Goal: Task Accomplishment & Management: Use online tool/utility

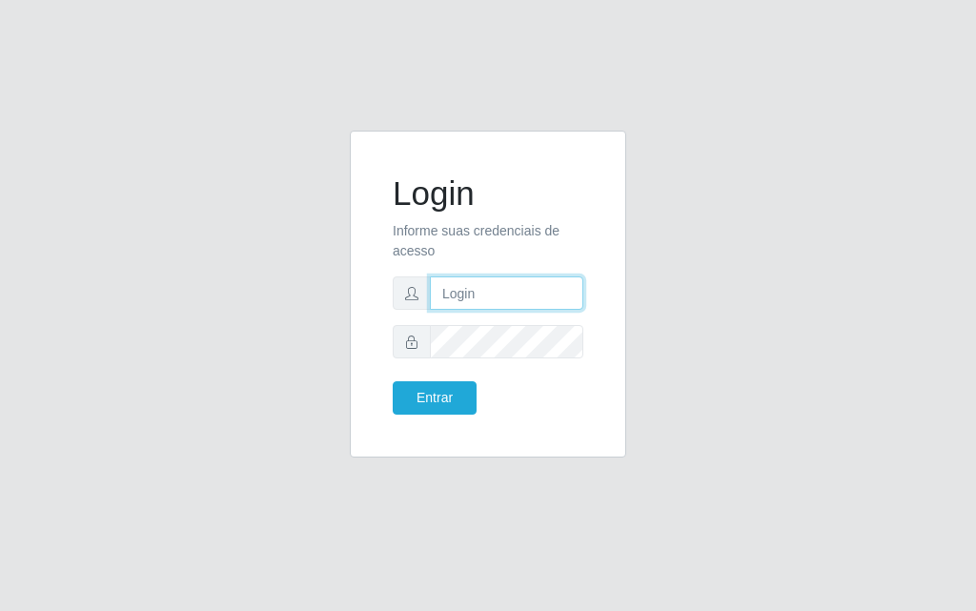
click at [518, 305] on input "text" at bounding box center [507, 293] width 154 height 33
type input "[PERSON_NAME]"
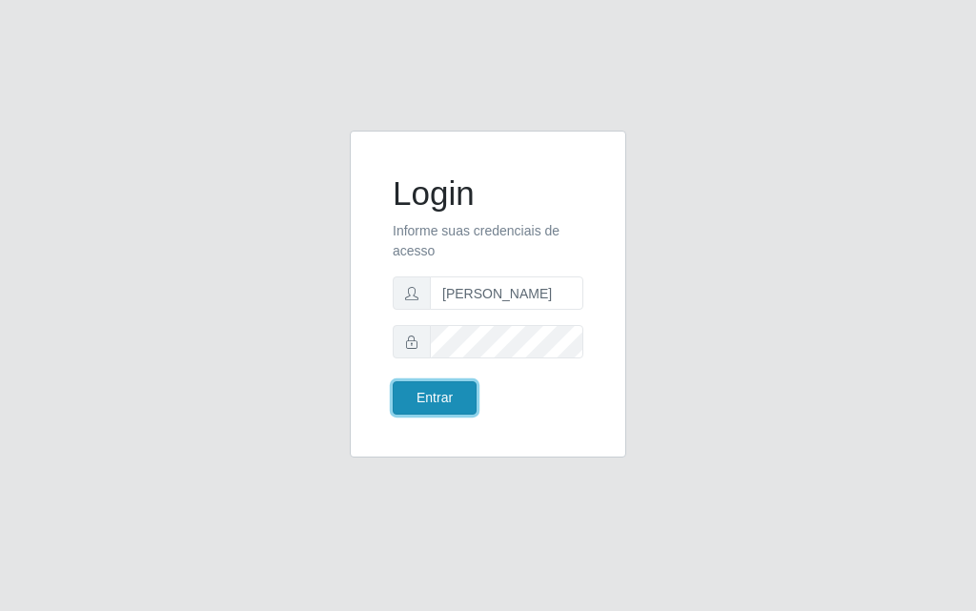
click at [427, 403] on button "Entrar" at bounding box center [435, 397] width 84 height 33
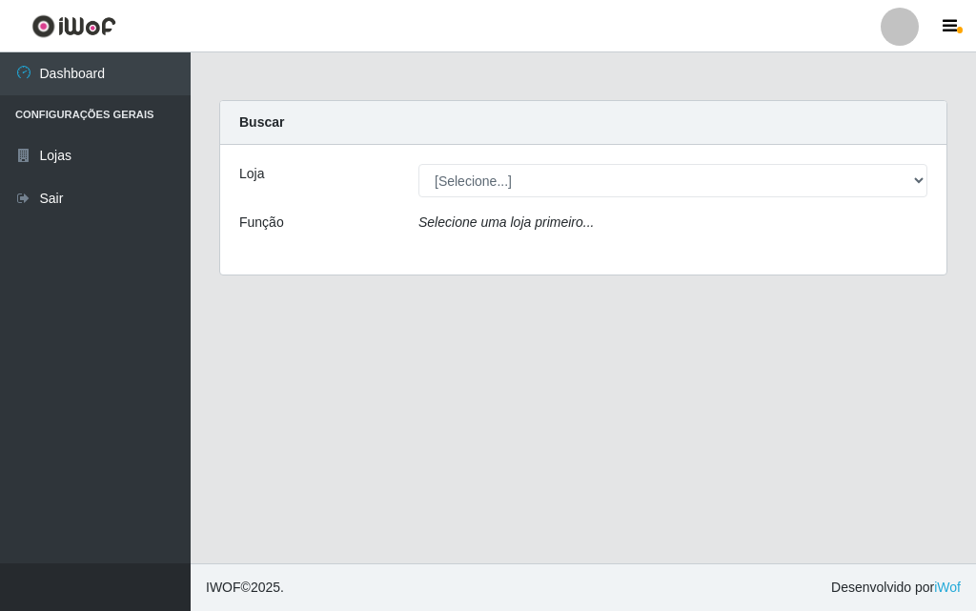
drag, startPoint x: 975, startPoint y: 153, endPoint x: 946, endPoint y: 296, distance: 146.0
click at [916, 316] on main "Carregando... Buscar Loja [Selecione...] Divino Fogão Função Selecione uma loja…" at bounding box center [584, 307] width 786 height 511
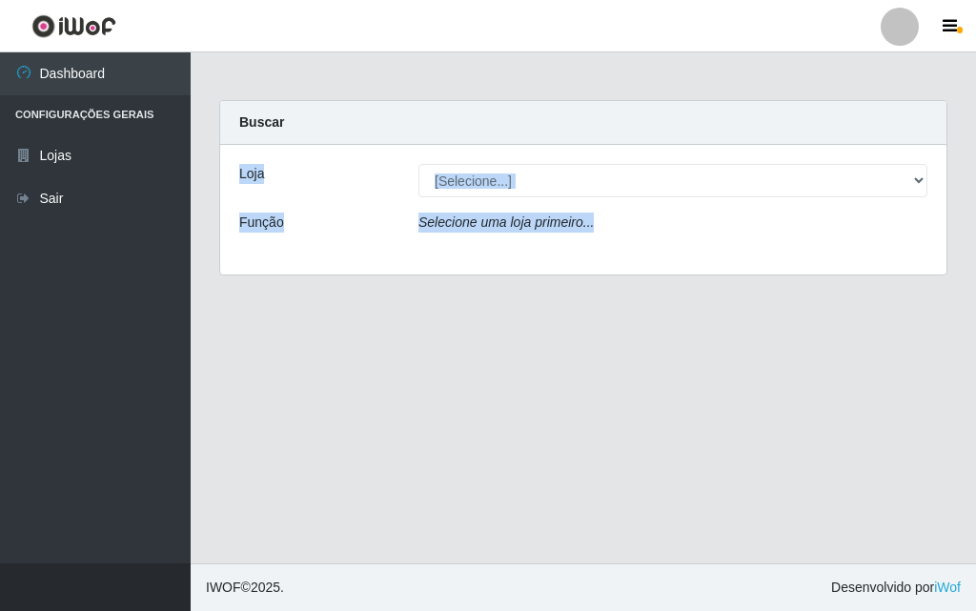
drag, startPoint x: 975, startPoint y: 101, endPoint x: 777, endPoint y: 504, distance: 449.5
click at [776, 512] on main "Carregando... Buscar Loja [Selecione...] Divino Fogão Função Selecione uma loja…" at bounding box center [584, 307] width 786 height 511
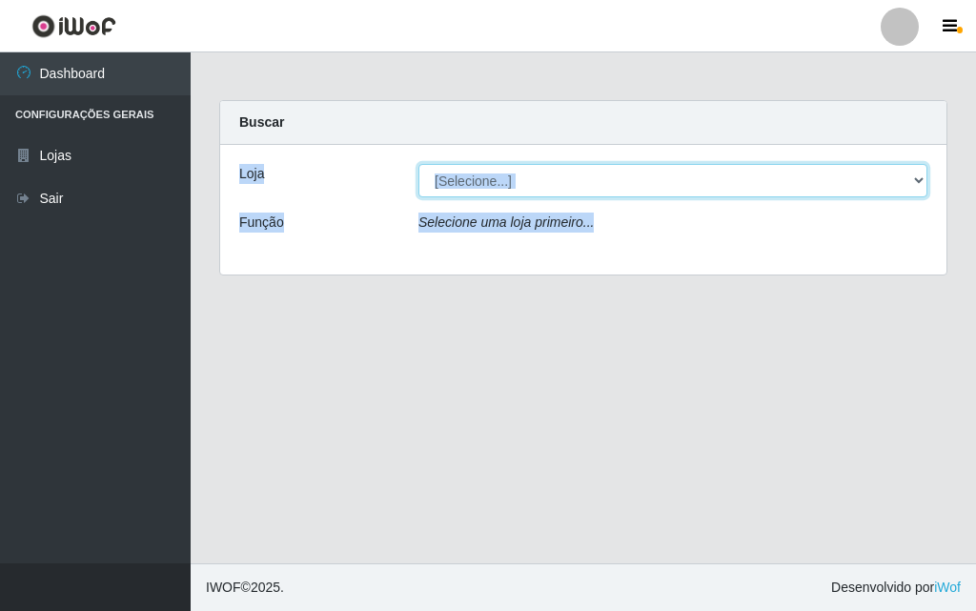
click at [913, 178] on select "[Selecione...] Divino Fogão" at bounding box center [673, 180] width 509 height 33
select select "499"
click at [419, 164] on select "[Selecione...] Divino Fogão" at bounding box center [673, 180] width 509 height 33
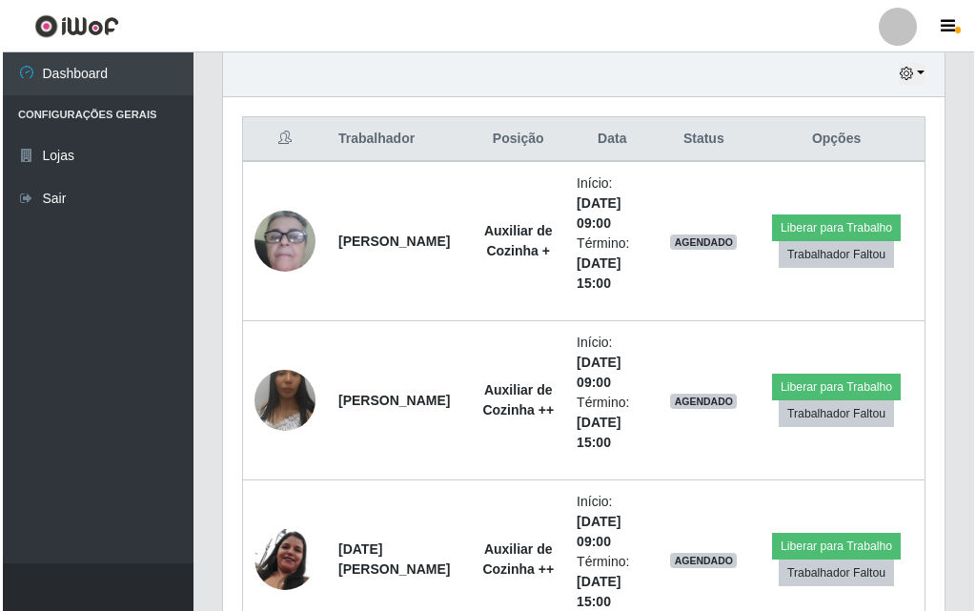
scroll to position [677, 0]
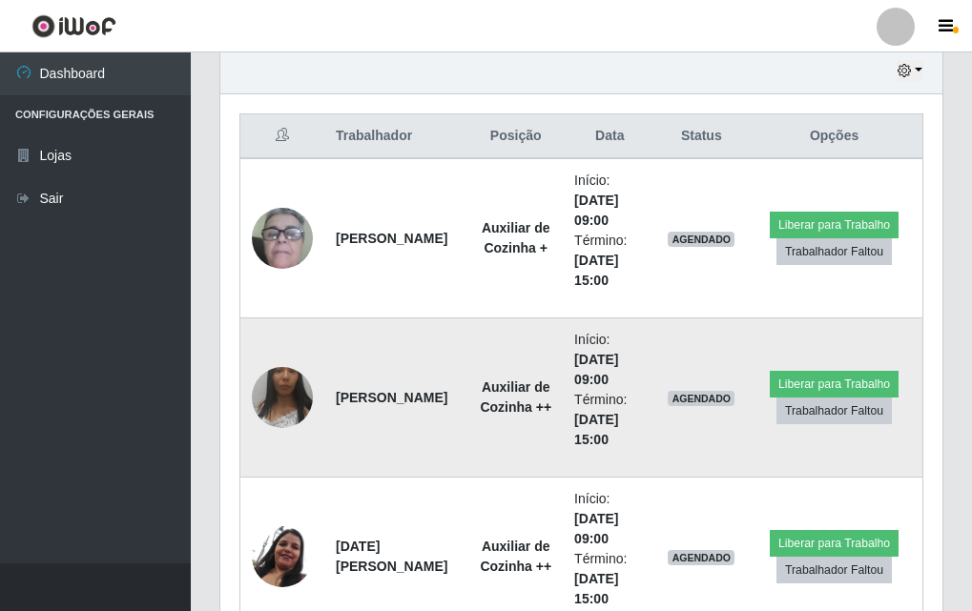
click at [282, 397] on img at bounding box center [282, 397] width 61 height 135
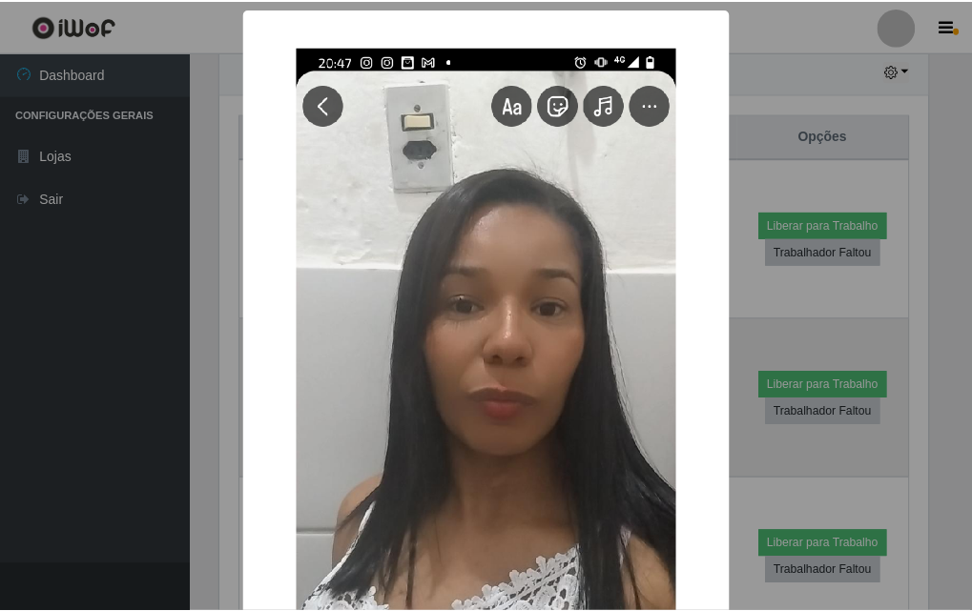
scroll to position [396, 712]
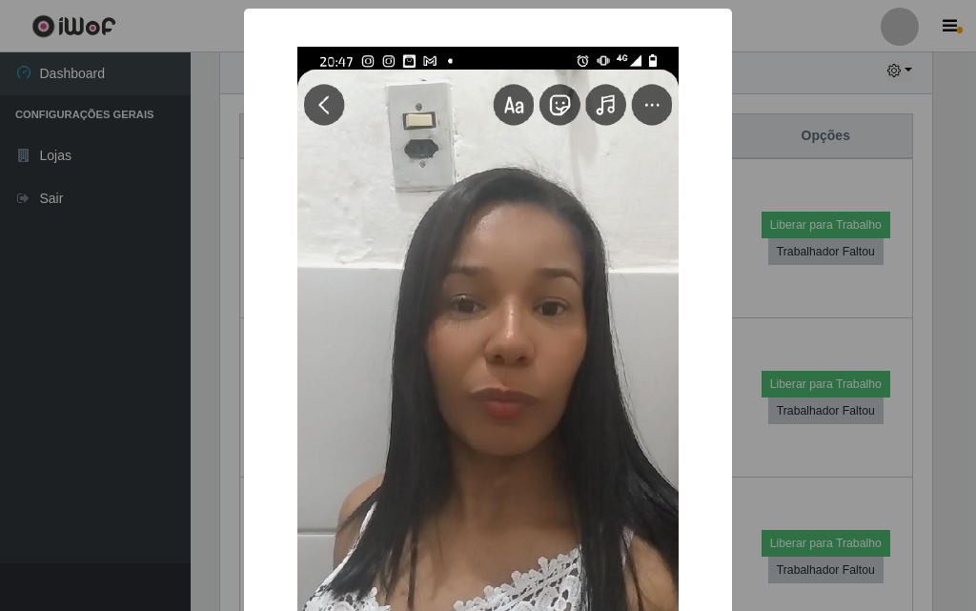
click at [49, 233] on div "× OK Cancel" at bounding box center [488, 305] width 976 height 611
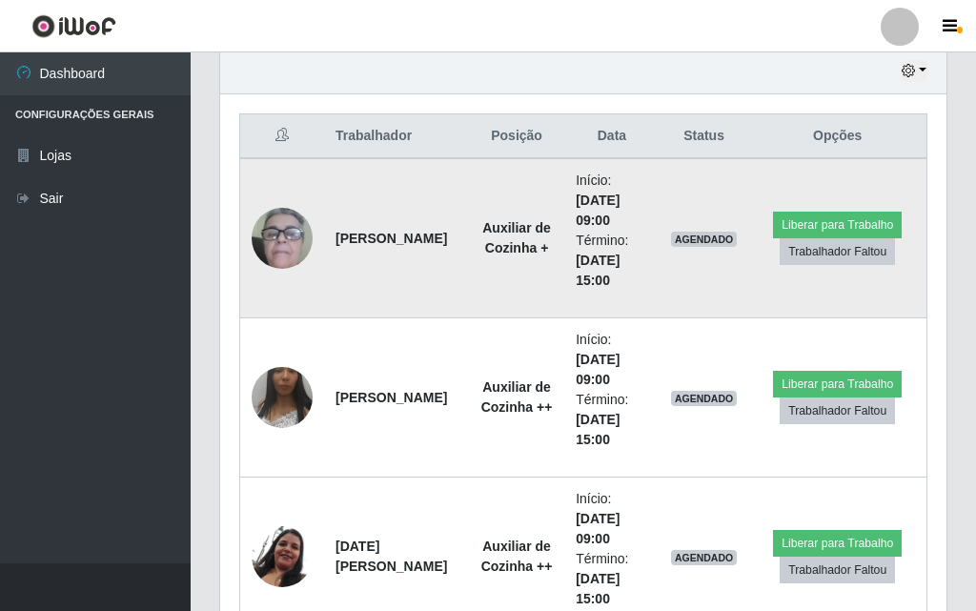
scroll to position [396, 722]
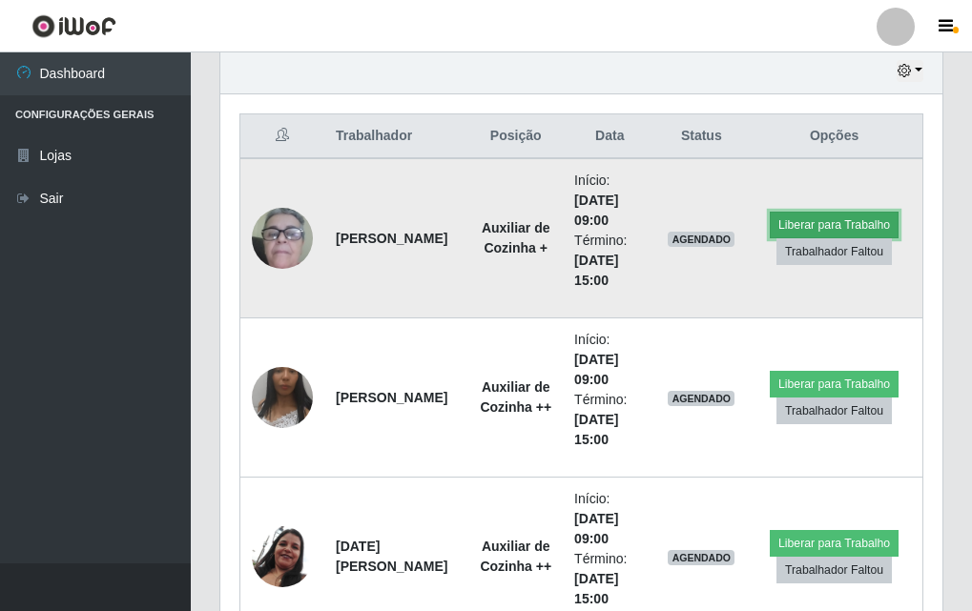
click at [822, 215] on button "Liberar para Trabalho" at bounding box center [833, 225] width 129 height 27
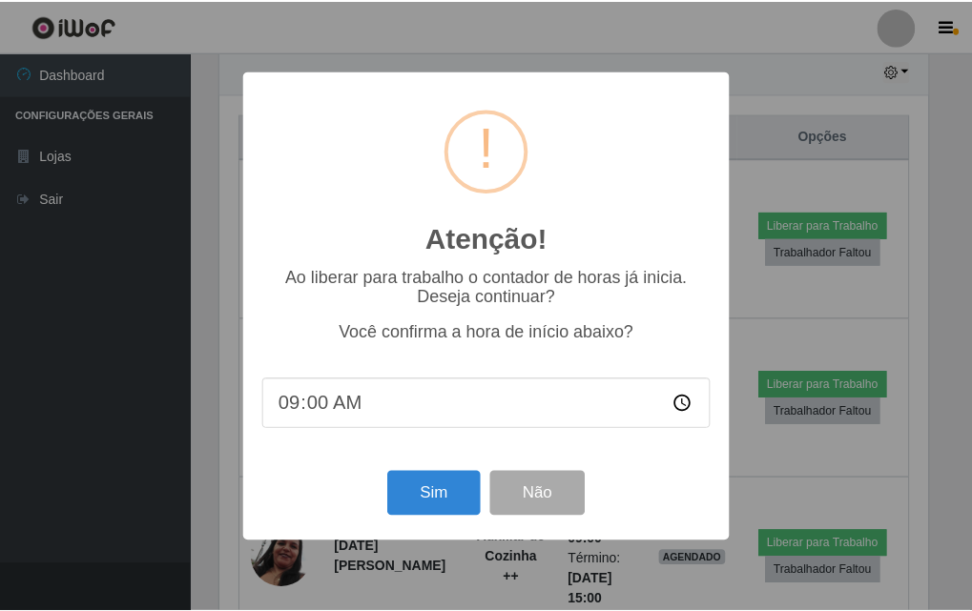
scroll to position [396, 712]
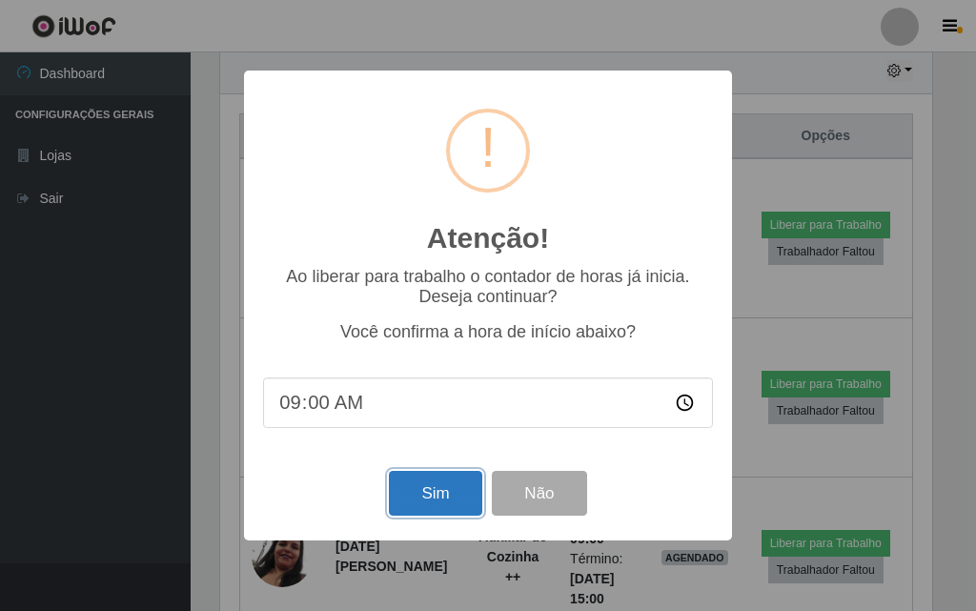
click at [415, 504] on button "Sim" at bounding box center [435, 493] width 92 height 45
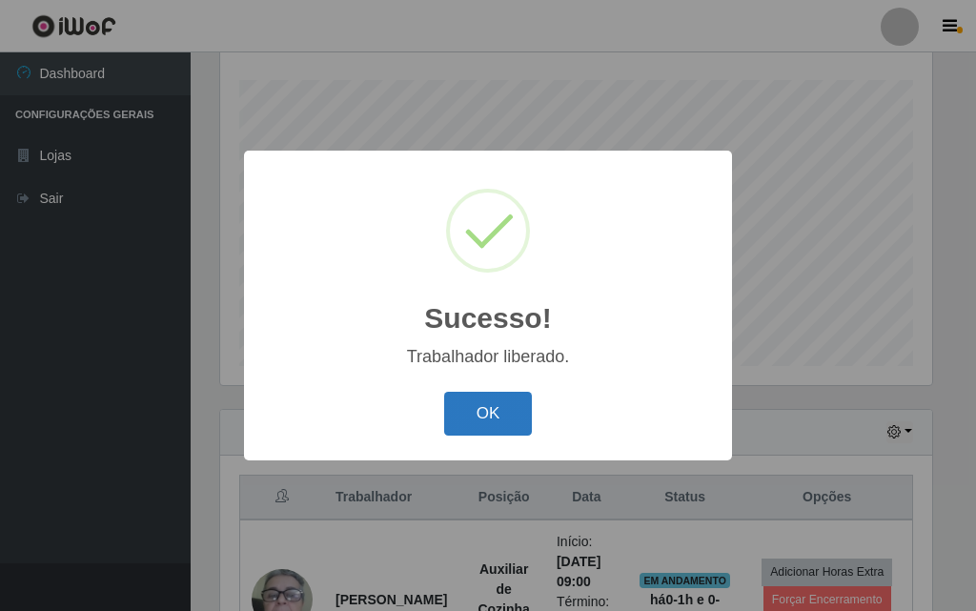
click at [481, 426] on button "OK" at bounding box center [488, 414] width 89 height 45
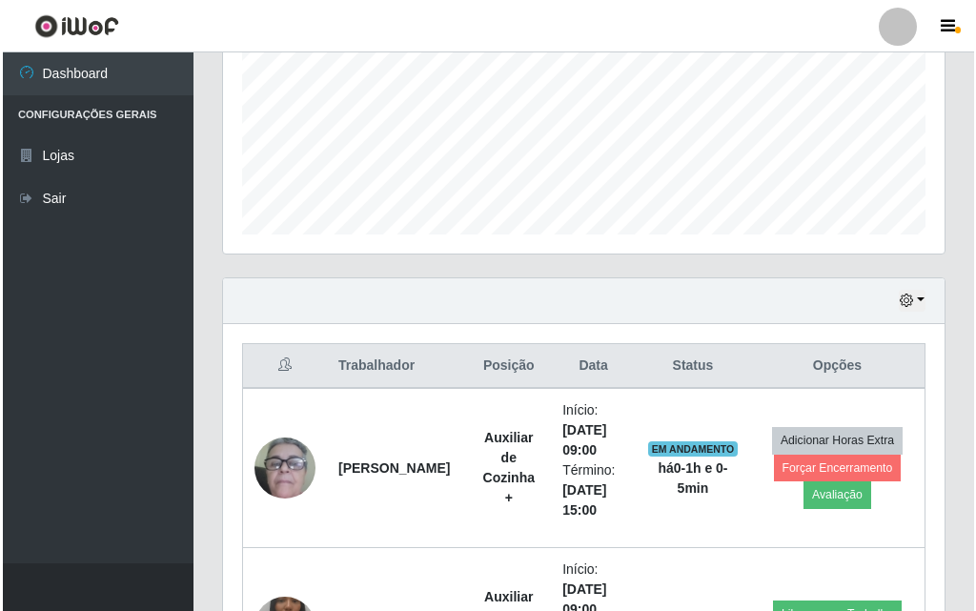
scroll to position [508, 0]
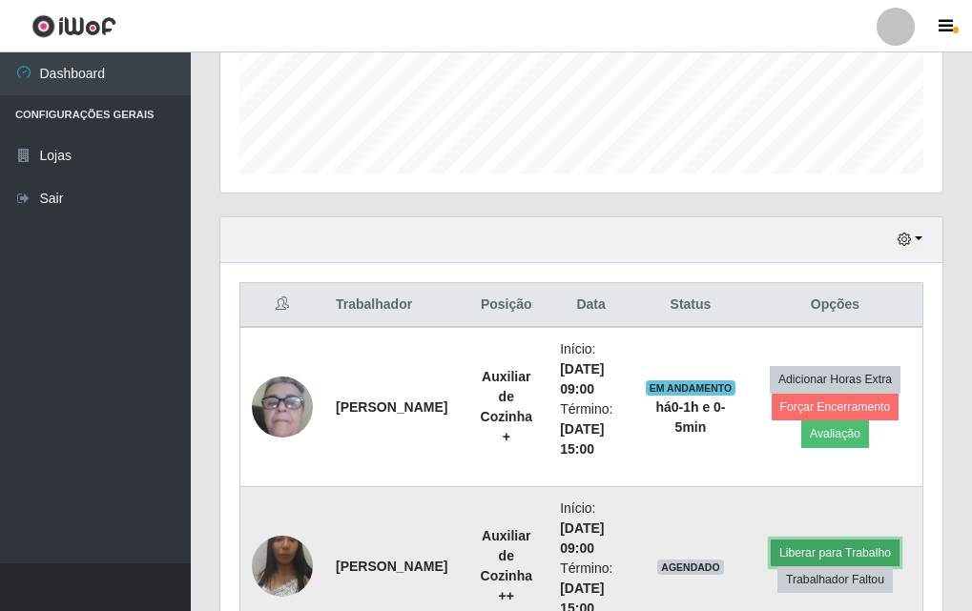
click at [804, 549] on button "Liberar para Trabalho" at bounding box center [834, 553] width 129 height 27
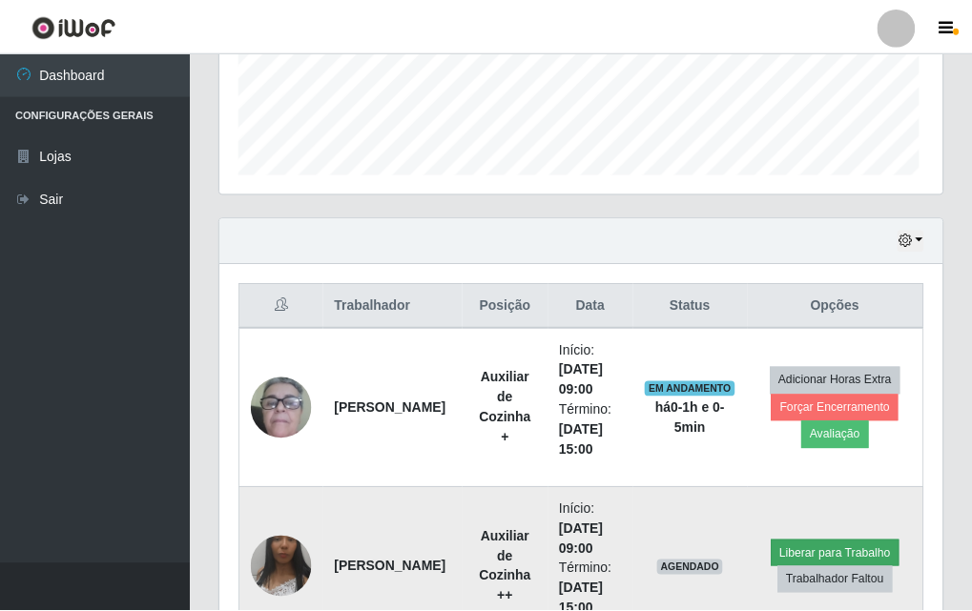
scroll to position [396, 712]
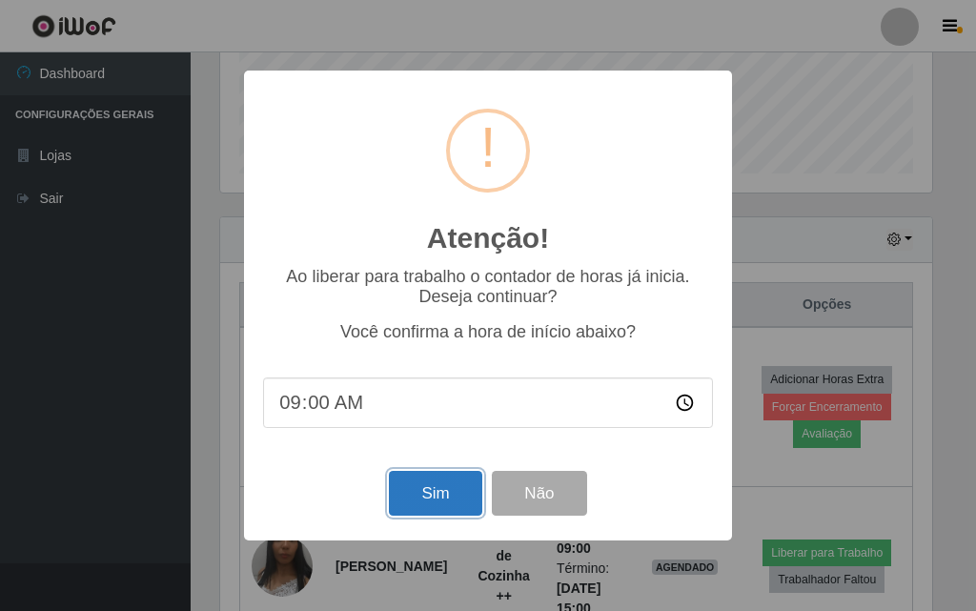
click at [429, 506] on button "Sim" at bounding box center [435, 493] width 92 height 45
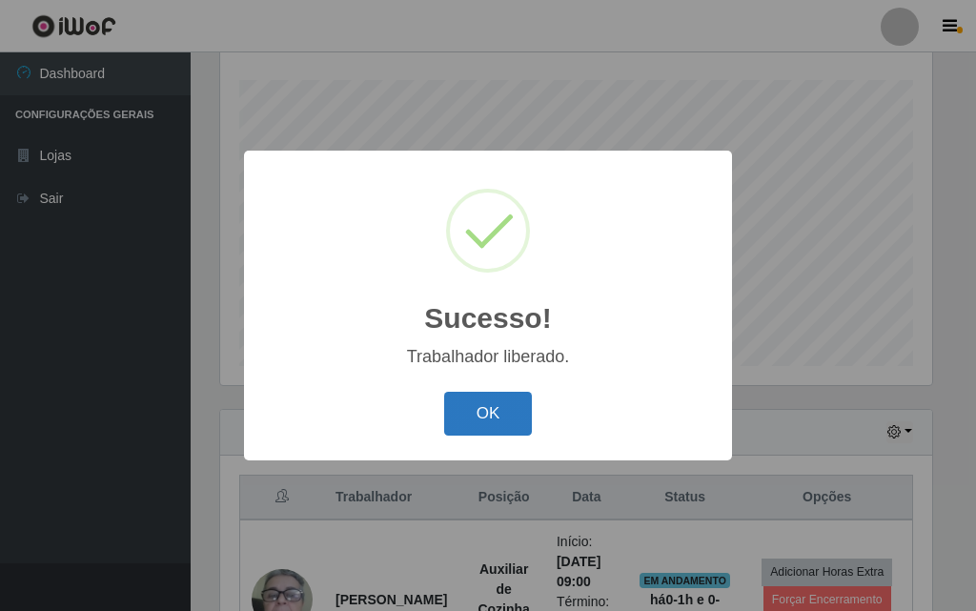
click at [508, 409] on button "OK" at bounding box center [488, 414] width 89 height 45
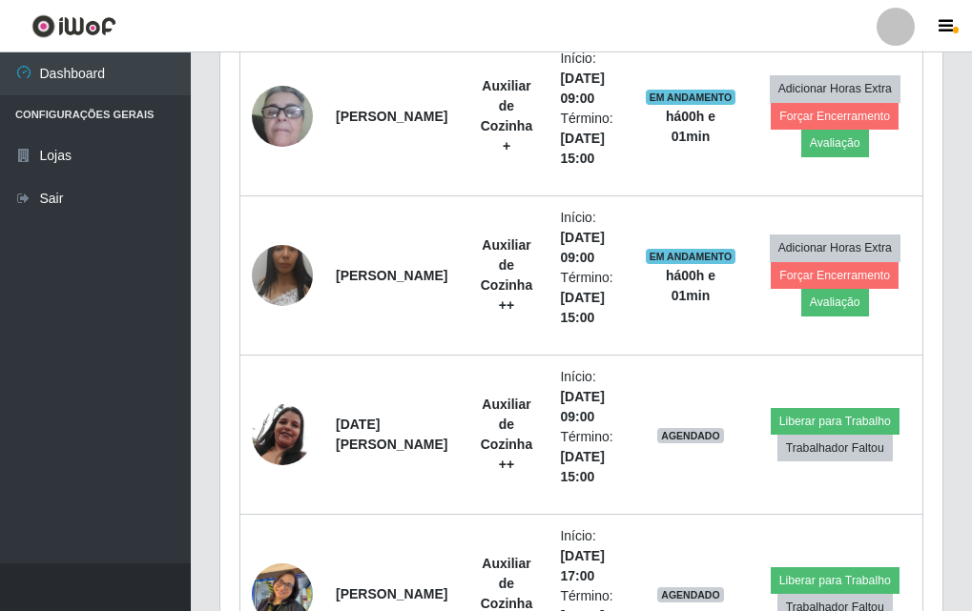
scroll to position [801, 0]
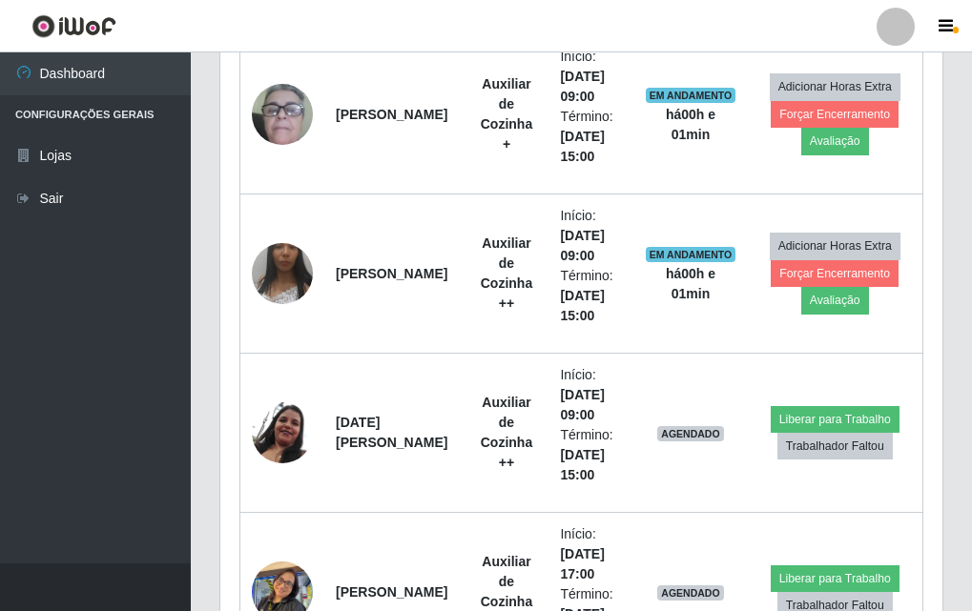
drag, startPoint x: 971, startPoint y: 356, endPoint x: 975, endPoint y: 429, distance: 73.6
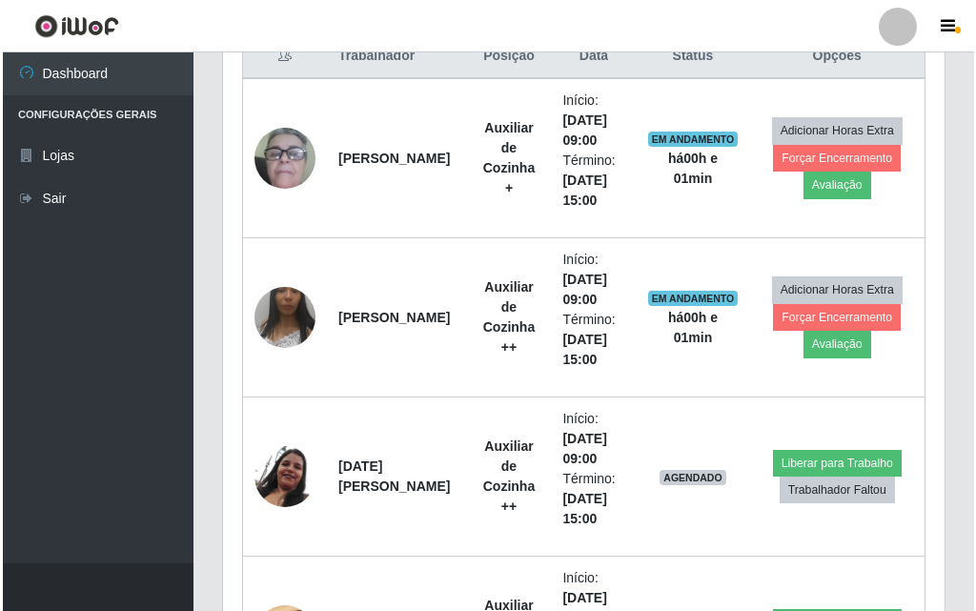
scroll to position [760, 0]
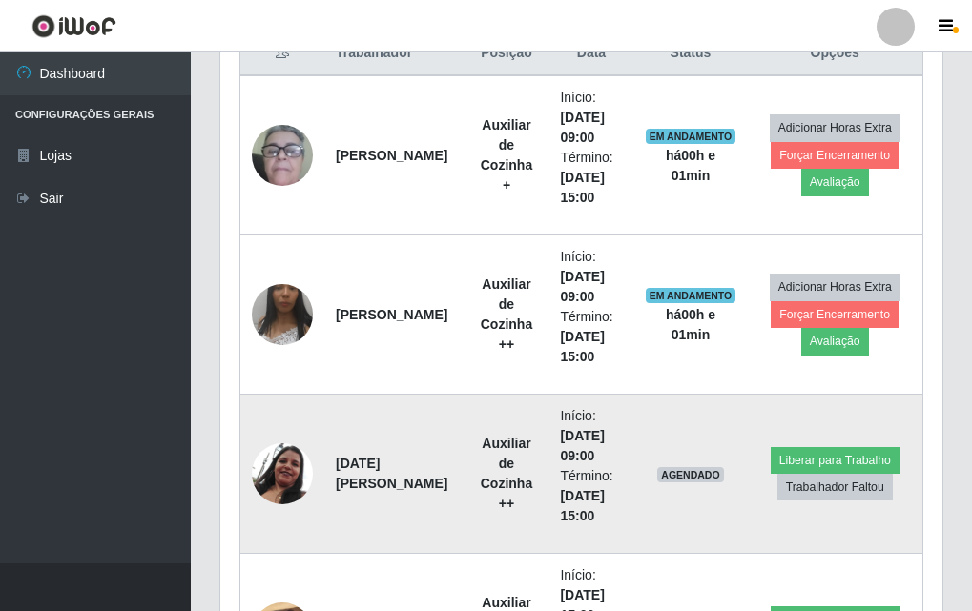
click at [309, 473] on img at bounding box center [282, 474] width 61 height 62
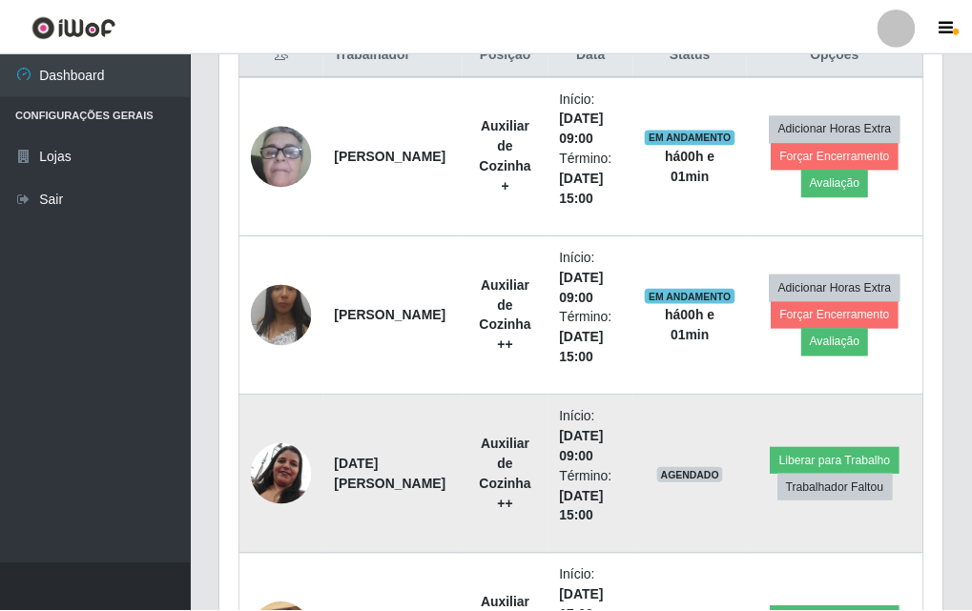
scroll to position [396, 712]
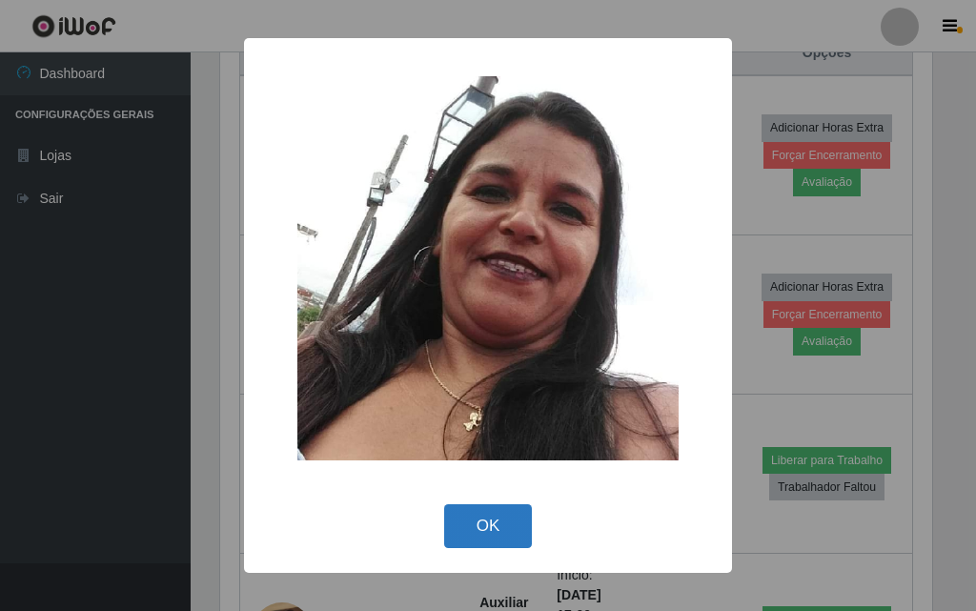
click at [489, 520] on button "OK" at bounding box center [488, 526] width 89 height 45
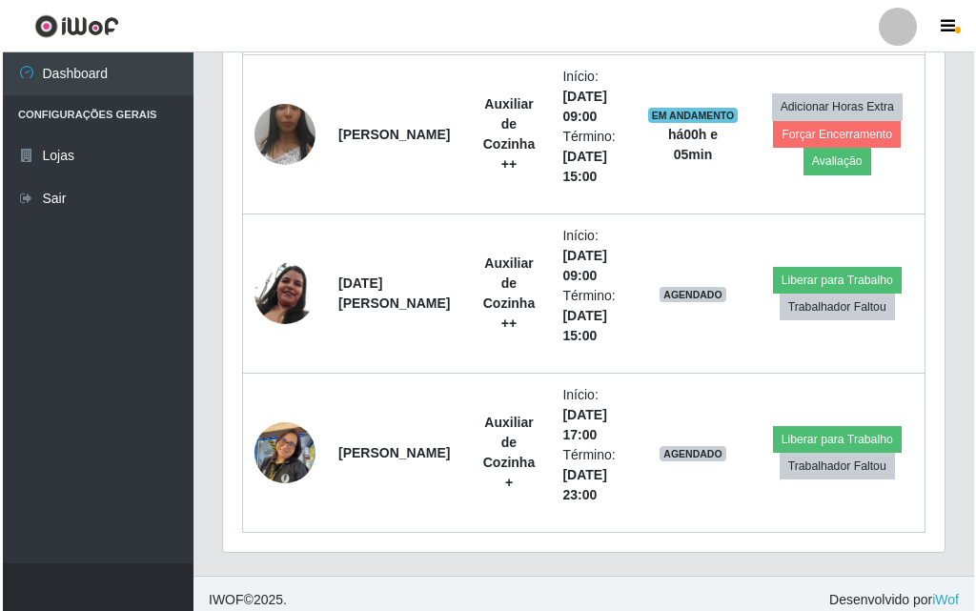
scroll to position [945, 0]
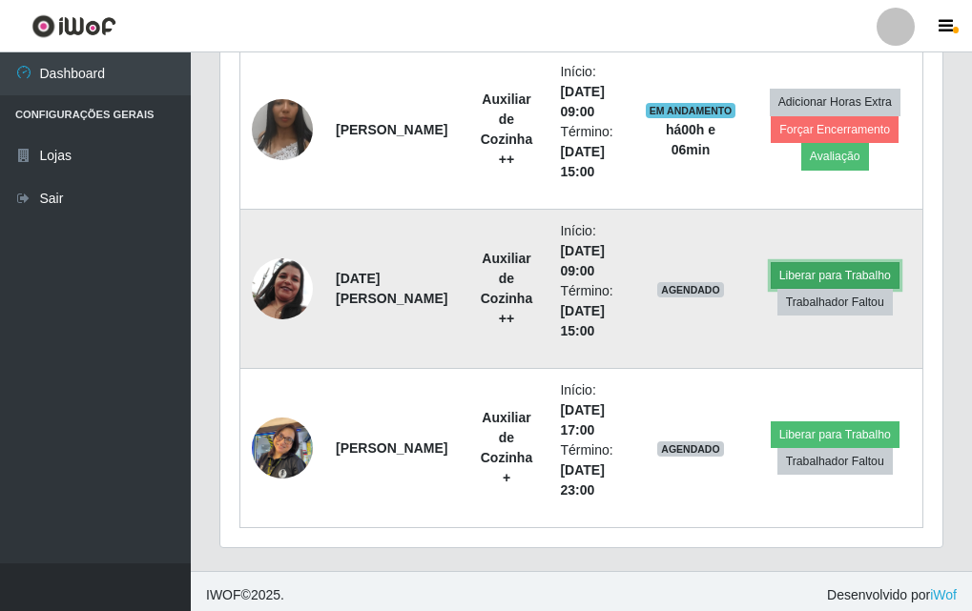
click at [852, 269] on button "Liberar para Trabalho" at bounding box center [834, 275] width 129 height 27
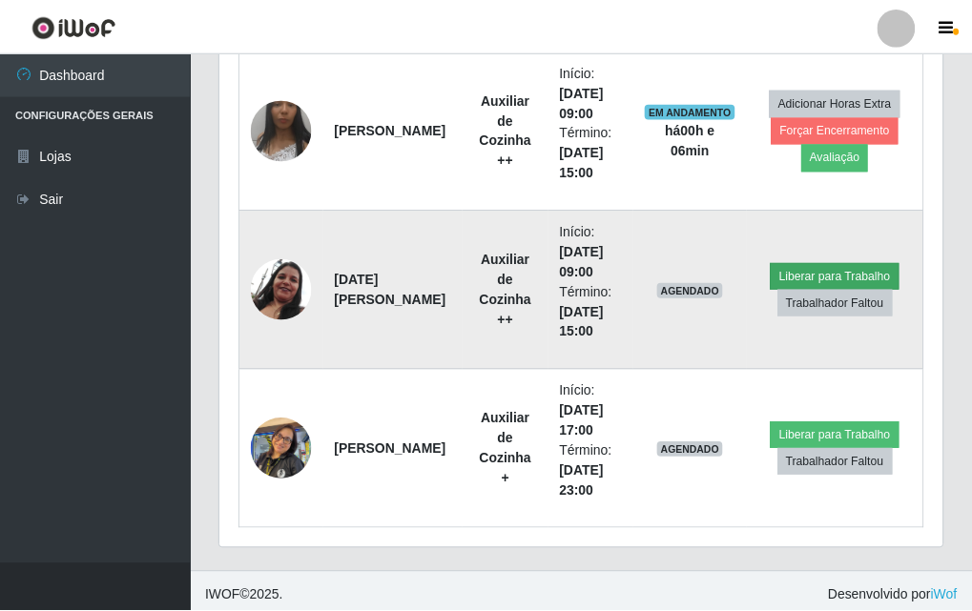
scroll to position [396, 712]
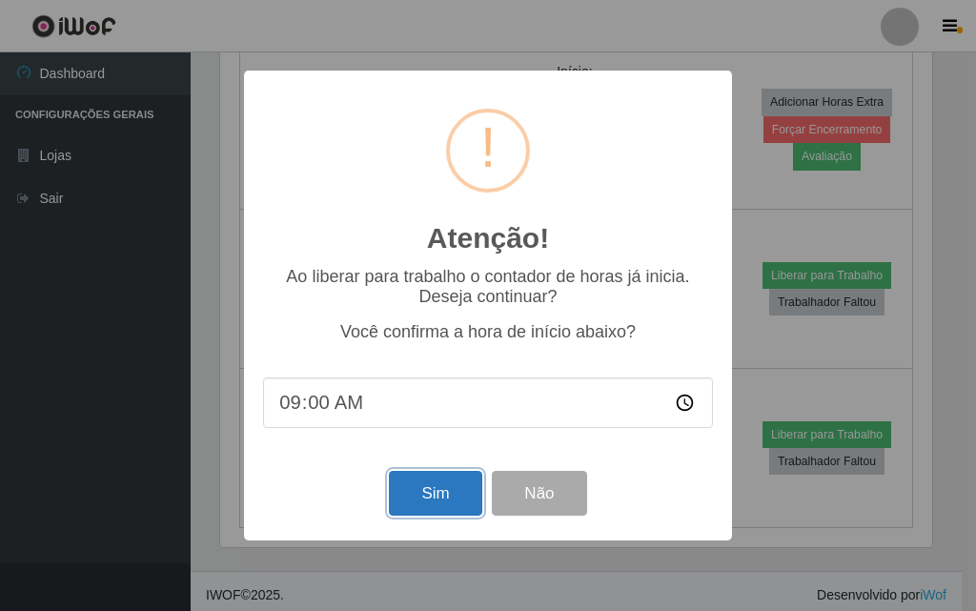
click at [460, 494] on button "Sim" at bounding box center [435, 493] width 92 height 45
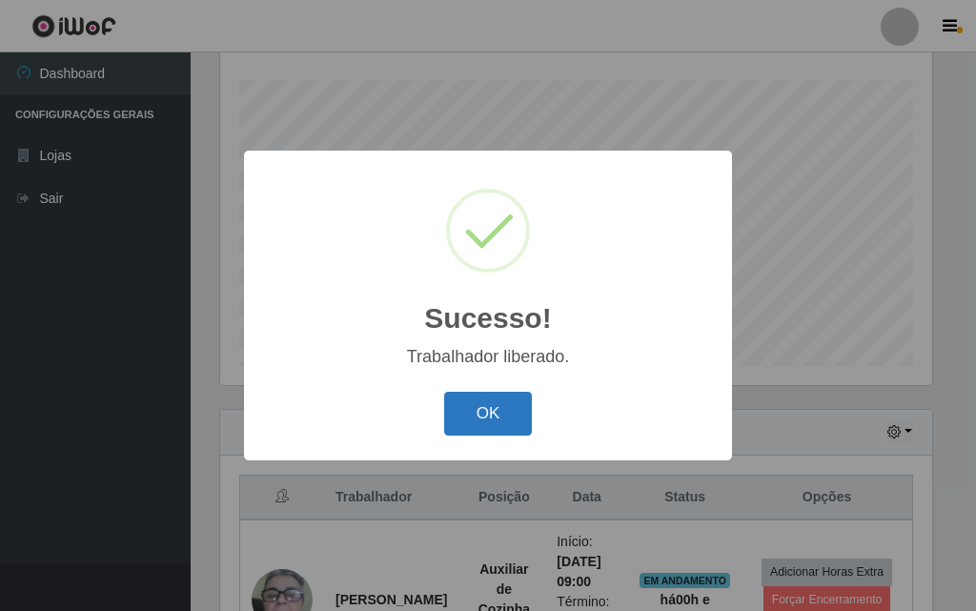
click at [488, 416] on button "OK" at bounding box center [488, 414] width 89 height 45
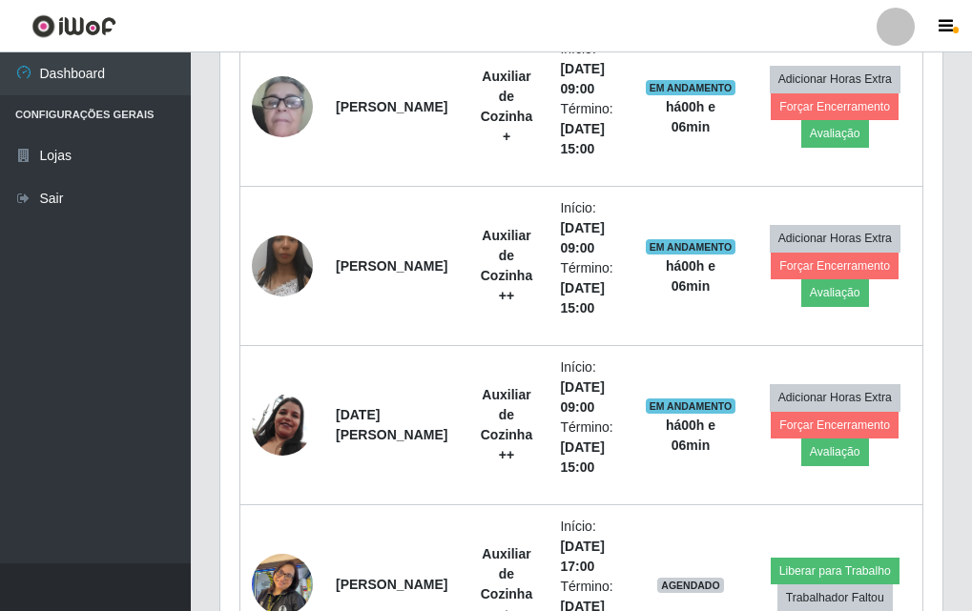
scroll to position [843, 0]
